Goal: Consume media (video, audio)

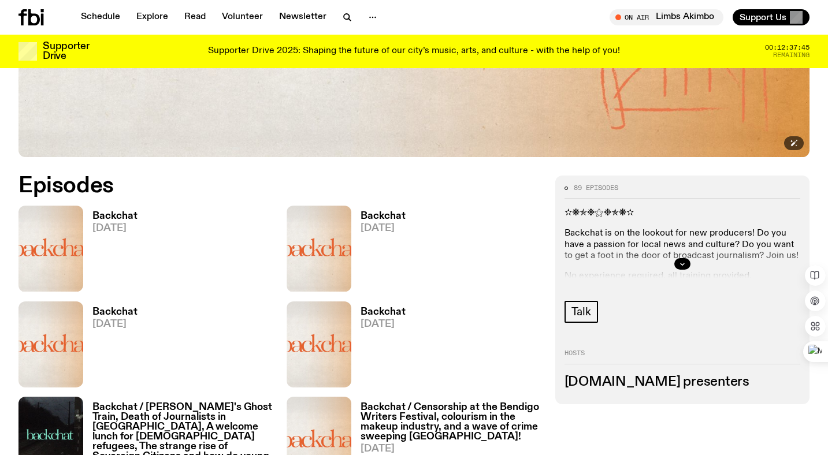
scroll to position [452, 0]
click at [68, 280] on icon "button" at bounding box center [69, 281] width 10 height 12
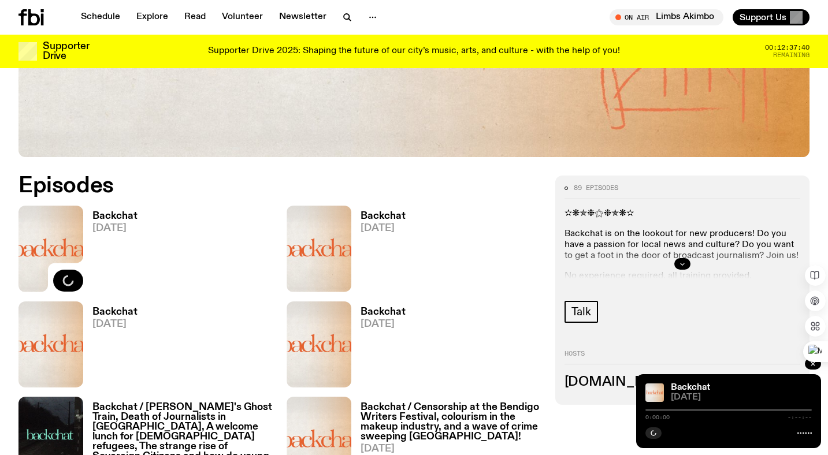
click at [686, 265] on button "button" at bounding box center [682, 264] width 16 height 12
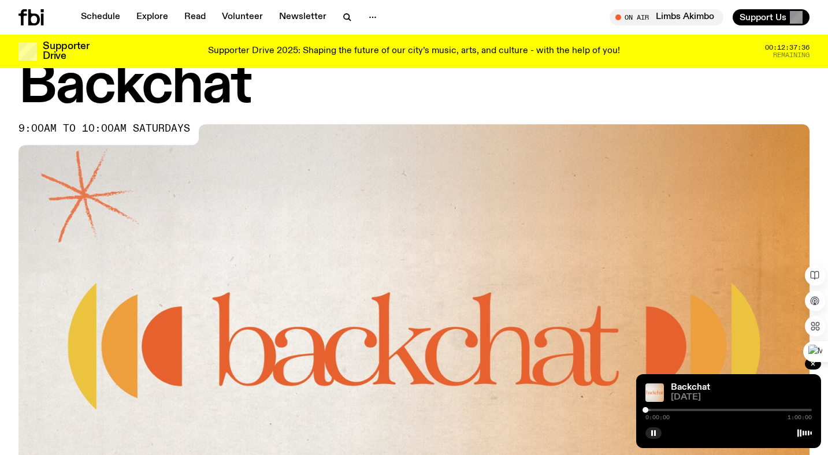
scroll to position [0, 0]
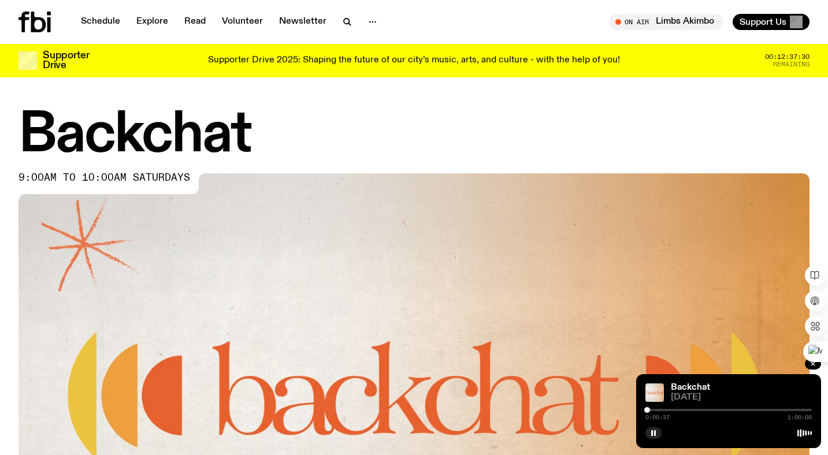
click at [647, 408] on div at bounding box center [647, 410] width 6 height 6
click at [649, 408] on div at bounding box center [649, 410] width 6 height 6
click at [651, 408] on div at bounding box center [651, 410] width 6 height 6
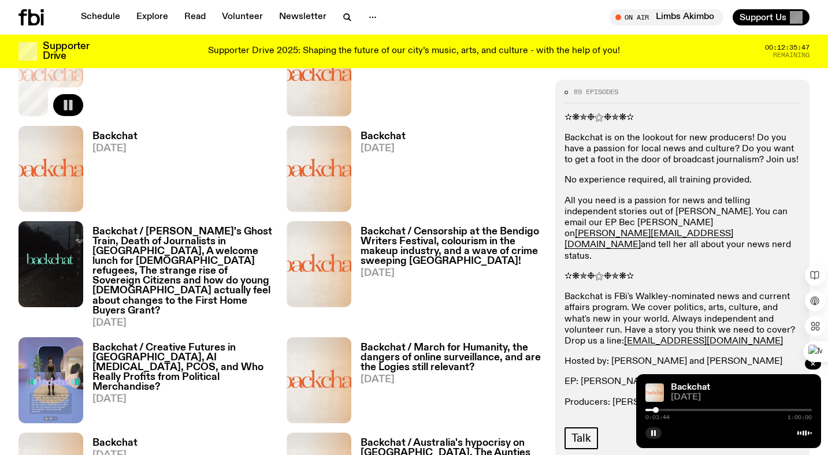
scroll to position [647, 0]
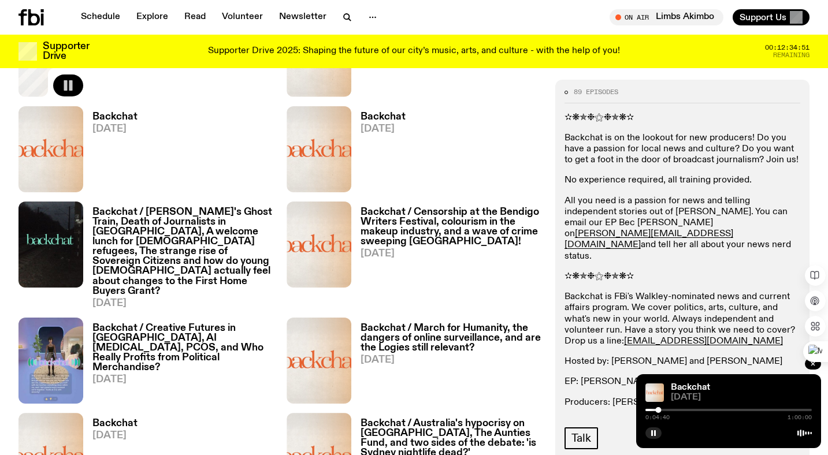
click at [667, 412] on div "0:04:40 1:00:00" at bounding box center [729, 414] width 166 height 14
click at [663, 410] on div at bounding box center [663, 410] width 6 height 6
click at [666, 410] on div at bounding box center [667, 410] width 6 height 6
click at [669, 410] on div at bounding box center [669, 410] width 6 height 6
click at [673, 410] on div at bounding box center [673, 410] width 6 height 6
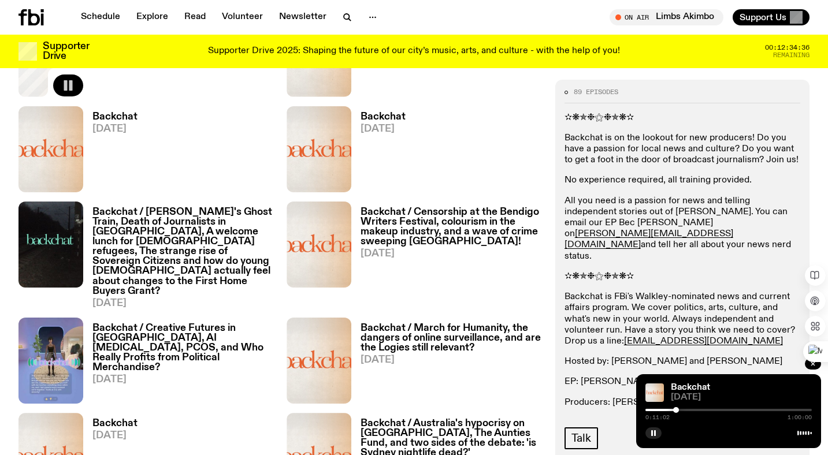
click at [677, 410] on div at bounding box center [676, 410] width 6 height 6
click at [680, 410] on div at bounding box center [680, 410] width 6 height 6
click at [684, 411] on div at bounding box center [684, 410] width 6 height 6
click at [688, 411] on div at bounding box center [688, 410] width 6 height 6
click at [690, 411] on div at bounding box center [690, 410] width 6 height 6
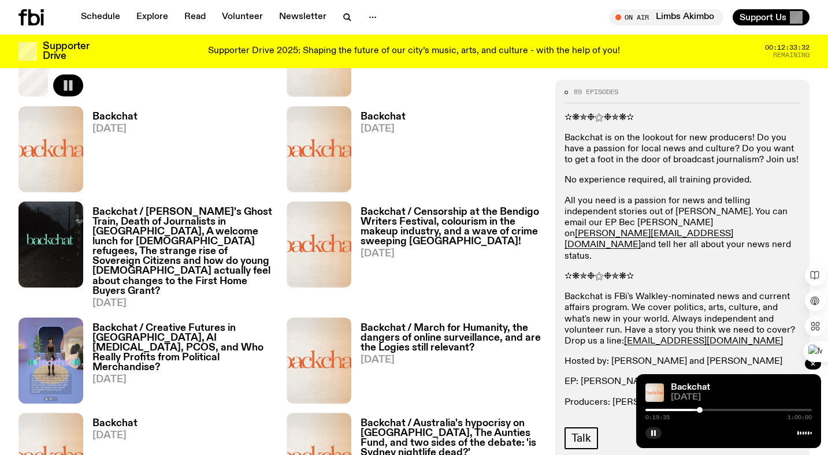
drag, startPoint x: 692, startPoint y: 411, endPoint x: 703, endPoint y: 411, distance: 11.0
click at [703, 411] on div at bounding box center [700, 410] width 6 height 6
drag, startPoint x: 703, startPoint y: 411, endPoint x: 713, endPoint y: 411, distance: 9.2
click at [706, 411] on div at bounding box center [704, 410] width 6 height 6
click at [716, 411] on div at bounding box center [715, 410] width 6 height 6
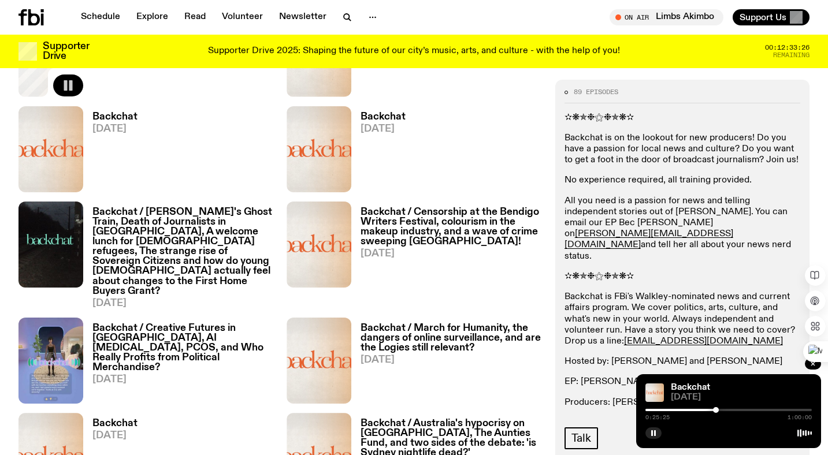
click at [719, 411] on div at bounding box center [716, 410] width 6 height 6
click at [725, 411] on div at bounding box center [722, 410] width 6 height 6
click at [735, 409] on div at bounding box center [729, 410] width 166 height 2
click at [743, 411] on div at bounding box center [729, 410] width 166 height 2
click at [750, 409] on div at bounding box center [729, 410] width 166 height 2
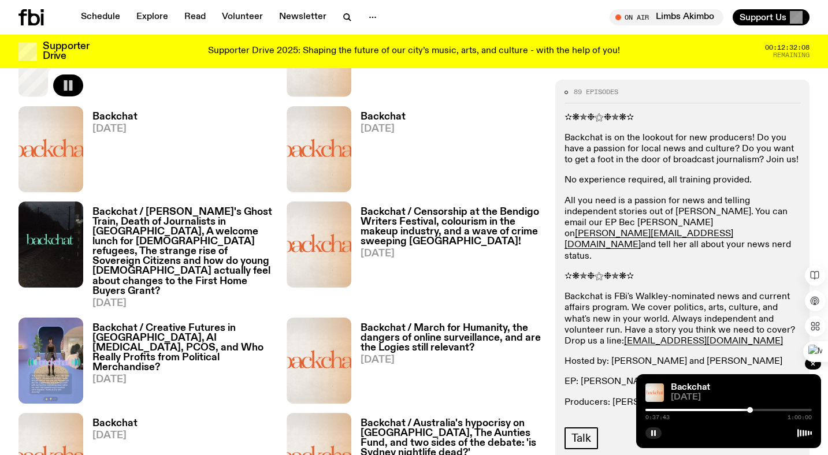
click at [755, 409] on div at bounding box center [729, 410] width 166 height 2
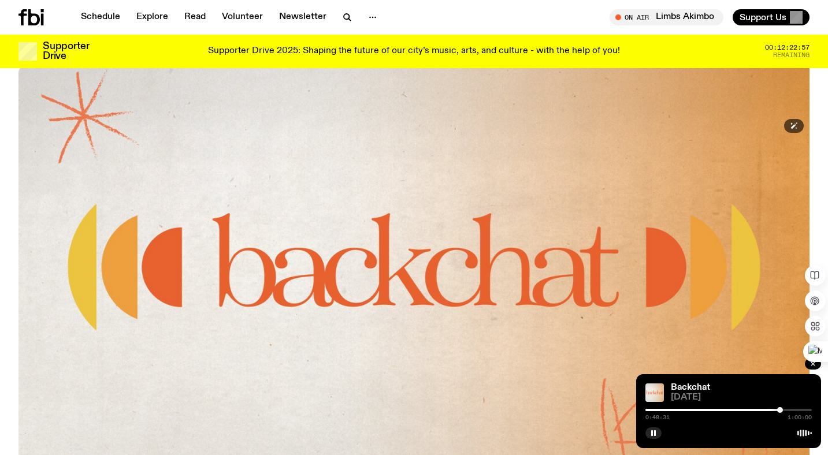
scroll to position [469, 0]
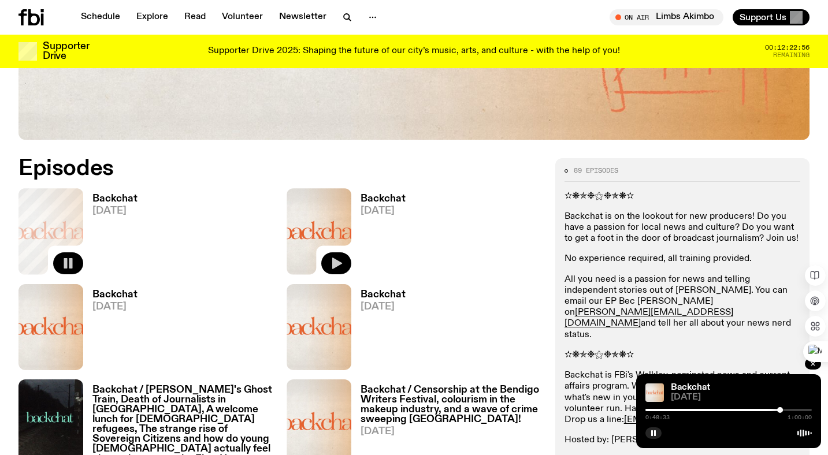
click at [335, 261] on icon "button" at bounding box center [337, 264] width 10 height 12
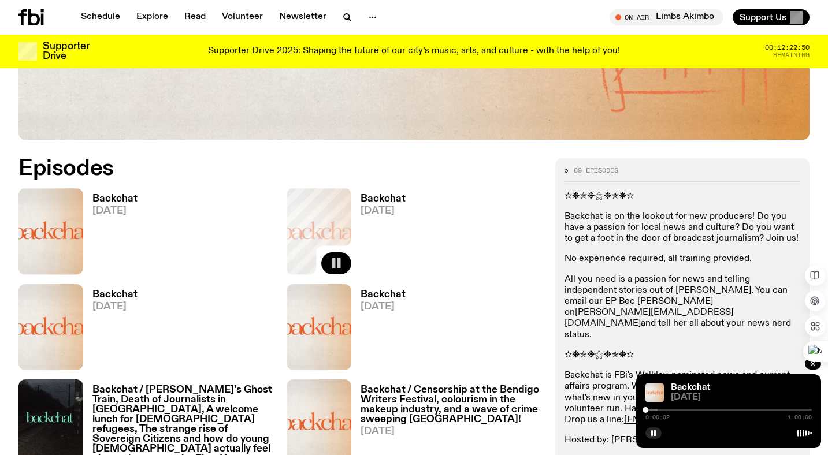
click at [652, 410] on div at bounding box center [574, 410] width 166 height 2
click at [657, 410] on div at bounding box center [574, 410] width 166 height 2
click at [654, 410] on div at bounding box center [654, 410] width 6 height 6
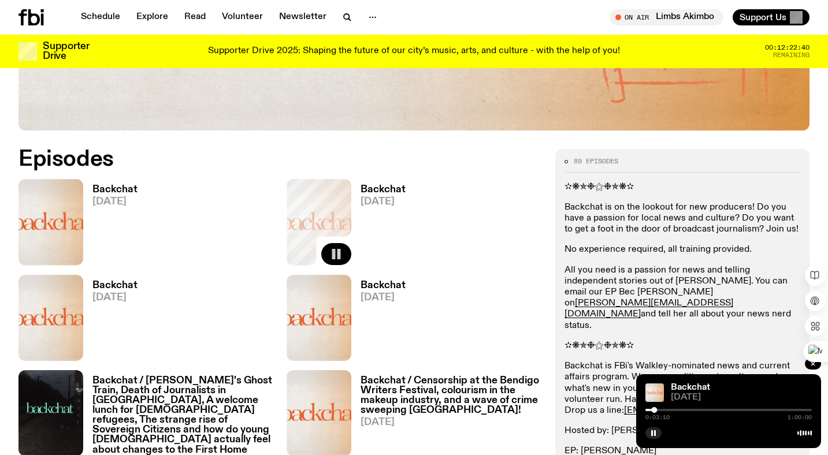
scroll to position [532, 0]
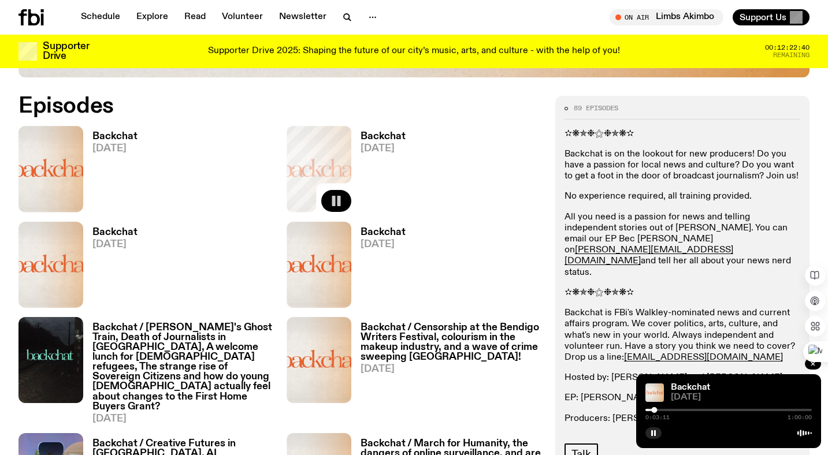
click at [175, 247] on div "Backchat [DATE]" at bounding box center [145, 265] width 254 height 86
click at [80, 301] on button "button" at bounding box center [68, 297] width 30 height 22
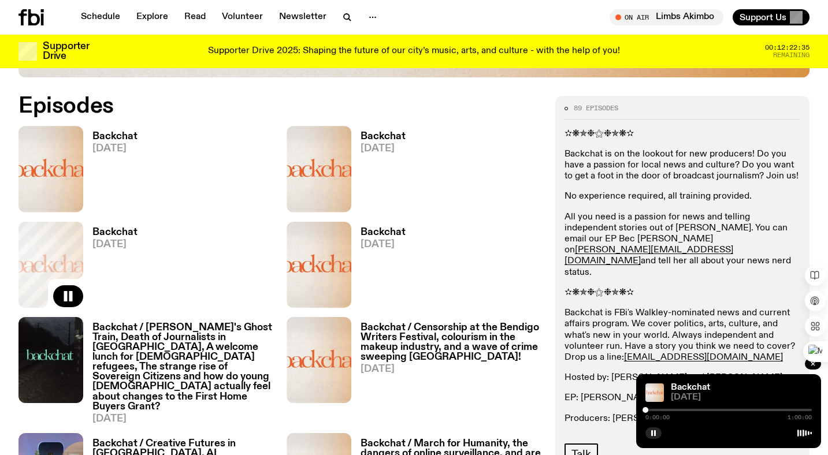
click at [654, 409] on div at bounding box center [729, 410] width 166 height 2
click at [720, 216] on p "All you need is a passion for news and telling independent stories out of [PERS…" at bounding box center [683, 245] width 236 height 66
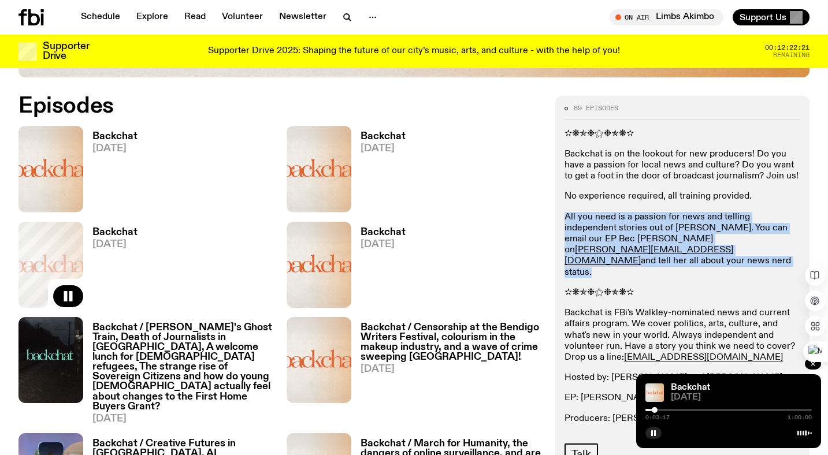
click at [720, 216] on p "All you need is a passion for news and telling independent stories out of [PERS…" at bounding box center [683, 245] width 236 height 66
